Goal: Task Accomplishment & Management: Manage account settings

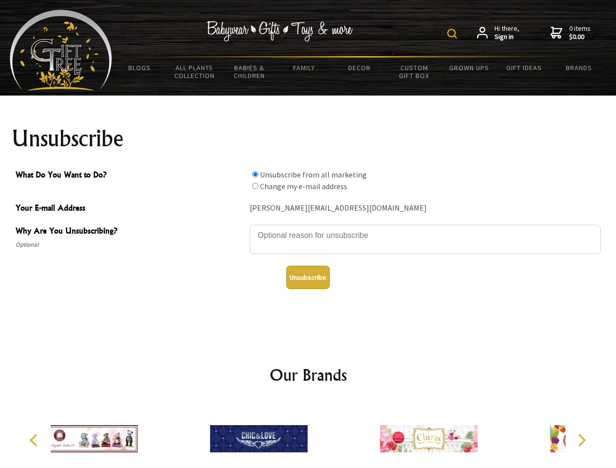
click at [453, 34] on img at bounding box center [452, 34] width 10 height 10
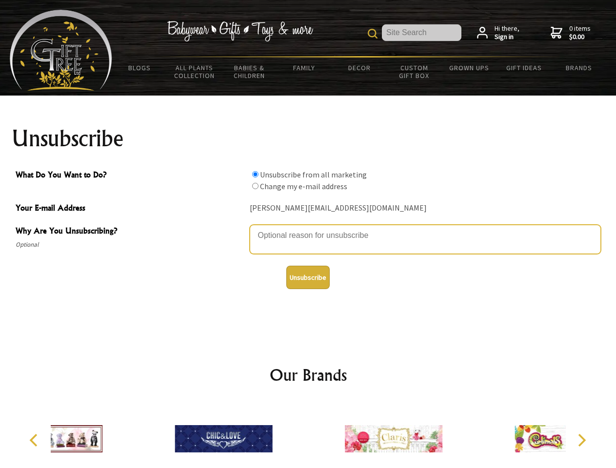
click at [308, 228] on textarea "Why Are You Unsubscribing?" at bounding box center [425, 239] width 351 height 29
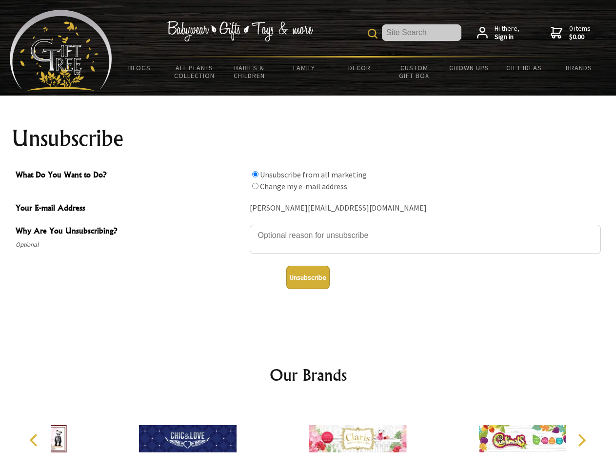
click at [255, 174] on input "What Do You Want to Do?" at bounding box center [255, 174] width 6 height 6
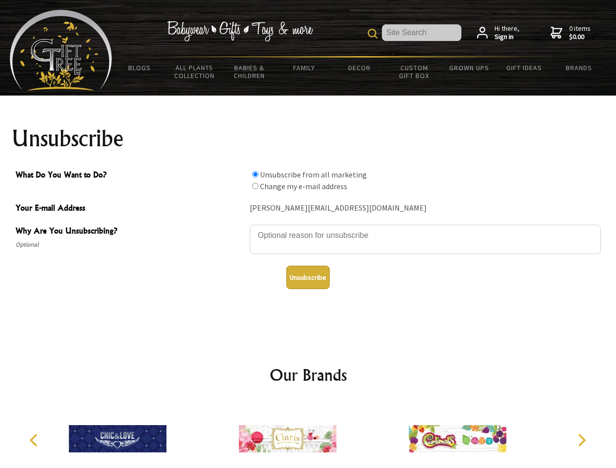
click at [255, 186] on input "What Do You Want to Do?" at bounding box center [255, 186] width 6 height 6
radio input "true"
click at [308, 277] on button "Unsubscribe" at bounding box center [307, 277] width 43 height 23
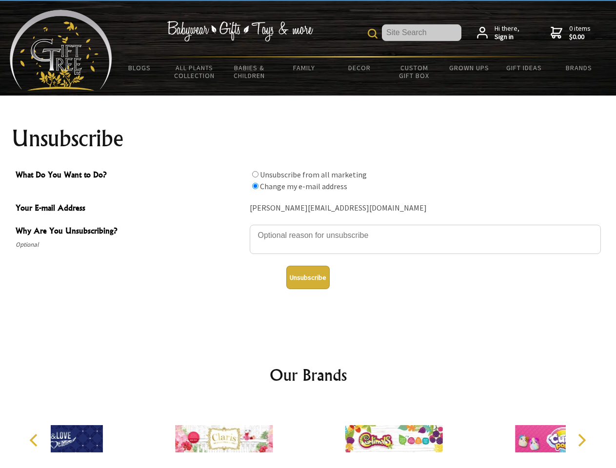
click at [308, 435] on div at bounding box center [224, 440] width 170 height 76
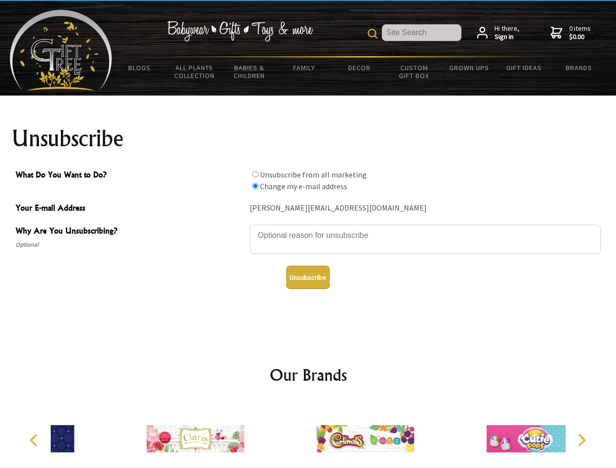
click at [35, 440] on icon "Previous" at bounding box center [34, 440] width 13 height 13
click at [581, 440] on icon "Next" at bounding box center [580, 440] width 13 height 13
